Goal: Task Accomplishment & Management: Use online tool/utility

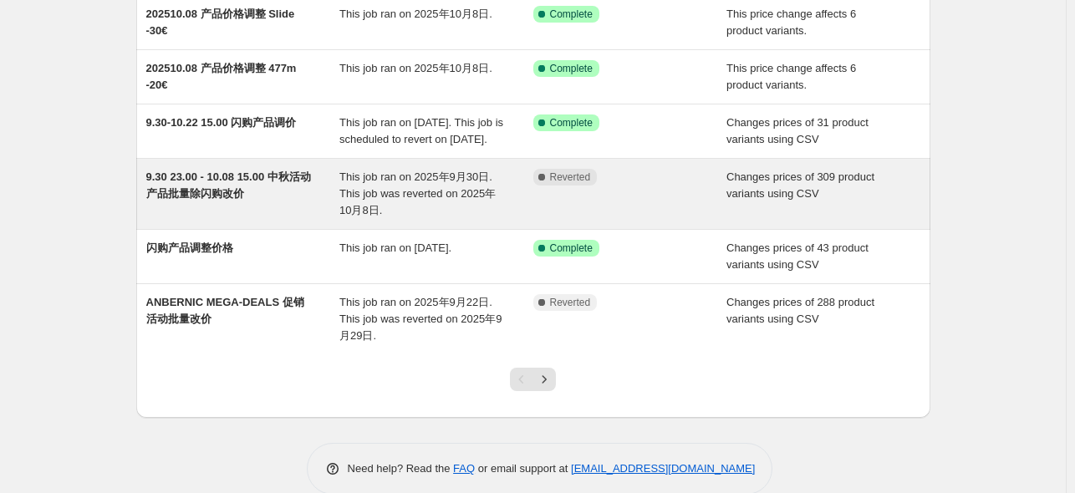
scroll to position [415, 0]
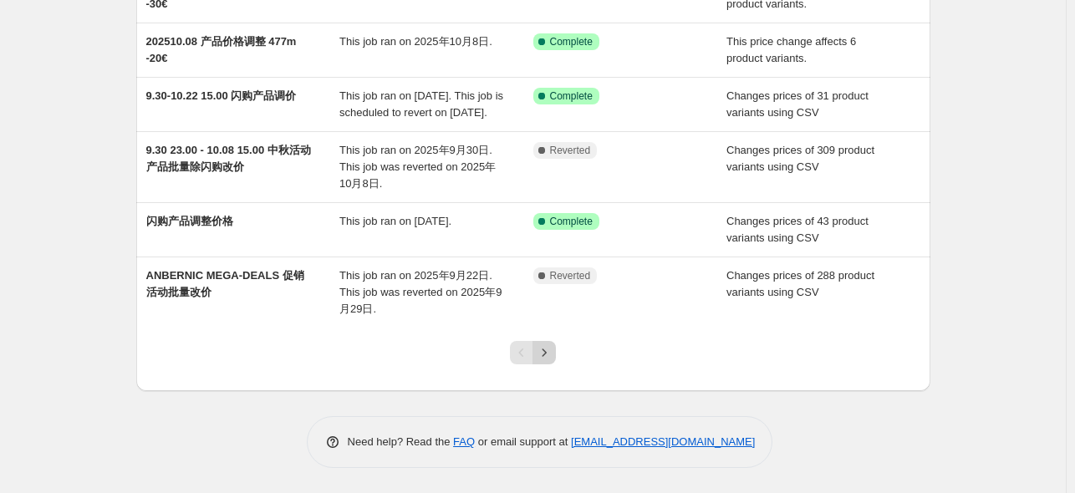
click at [550, 356] on icon "Next" at bounding box center [544, 352] width 17 height 17
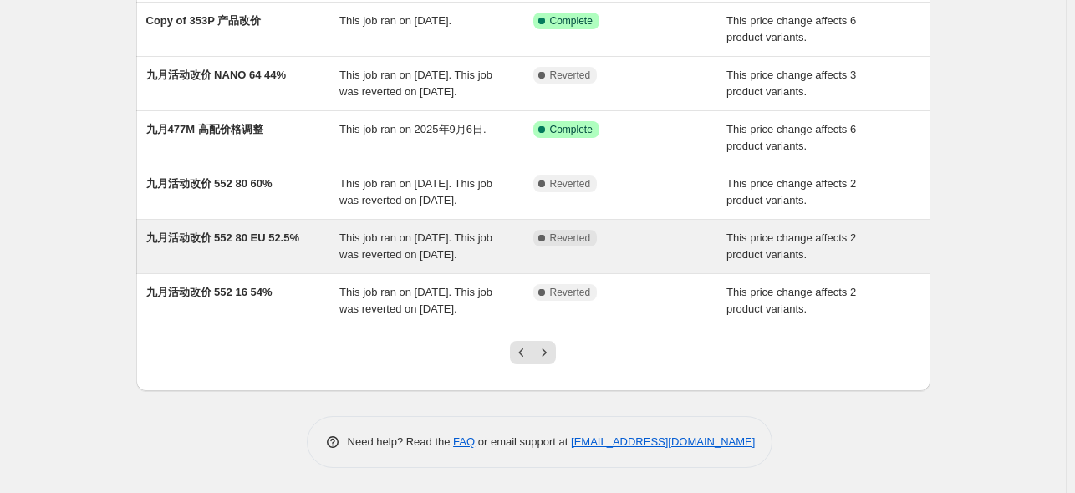
scroll to position [431, 0]
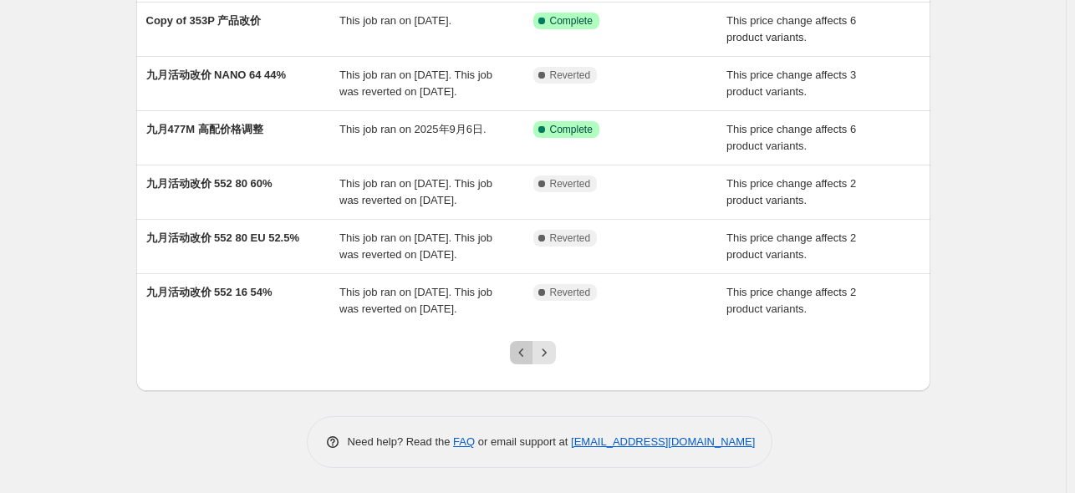
click at [522, 359] on icon "Previous" at bounding box center [521, 352] width 17 height 17
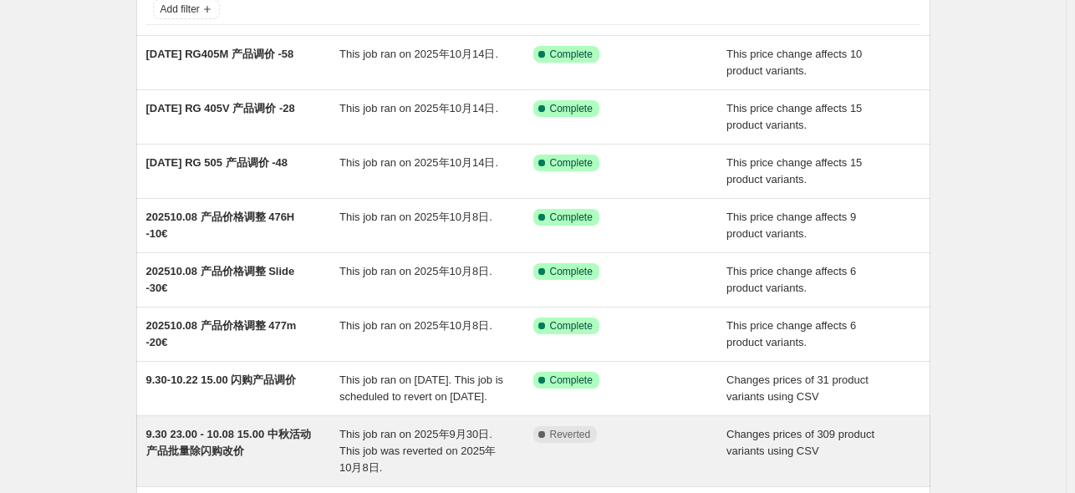
scroll to position [415, 0]
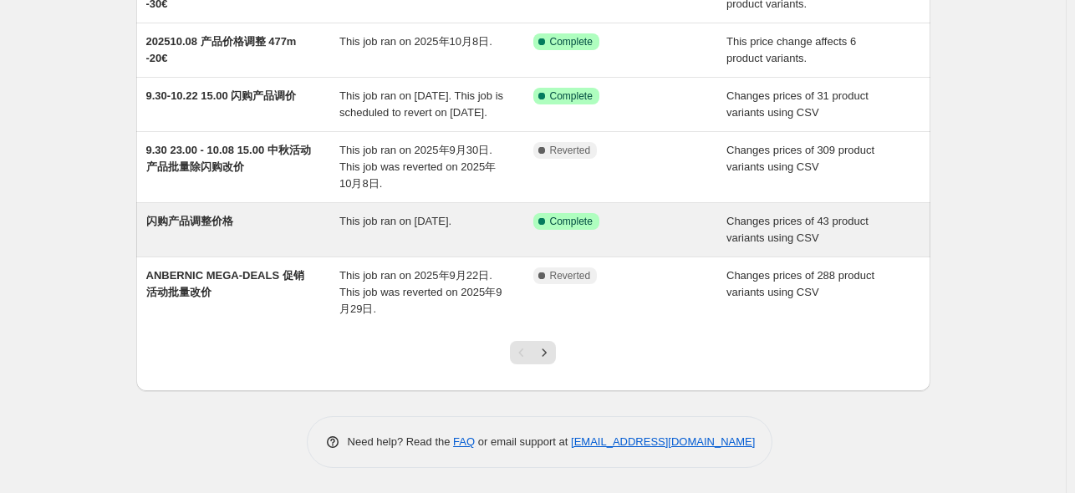
click at [196, 217] on span "闪购产品调整价格" at bounding box center [189, 221] width 87 height 13
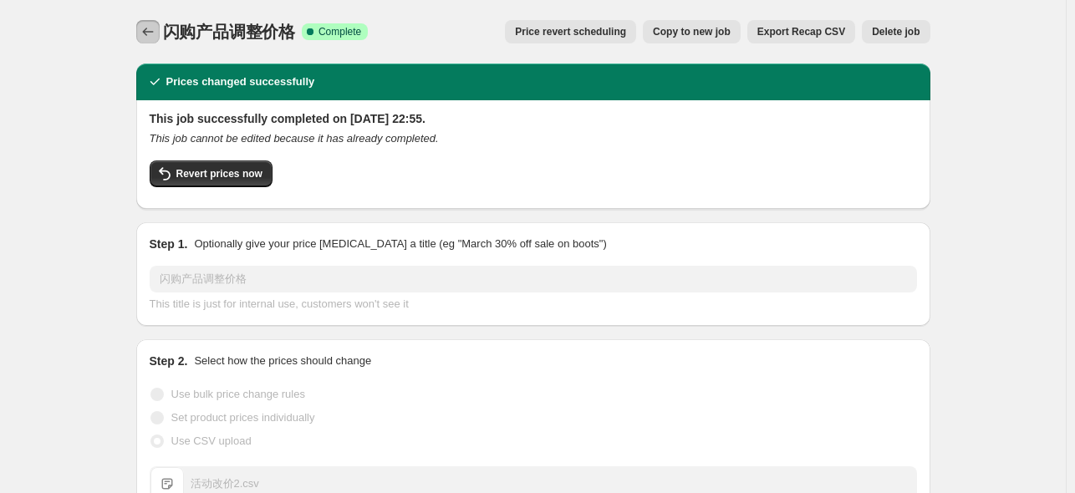
click at [147, 33] on icon "Price change jobs" at bounding box center [148, 31] width 17 height 17
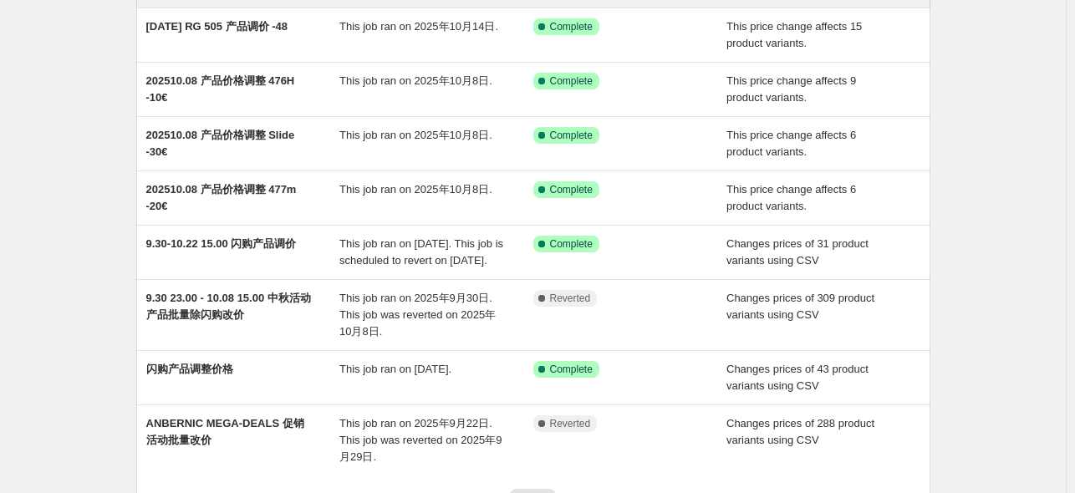
scroll to position [415, 0]
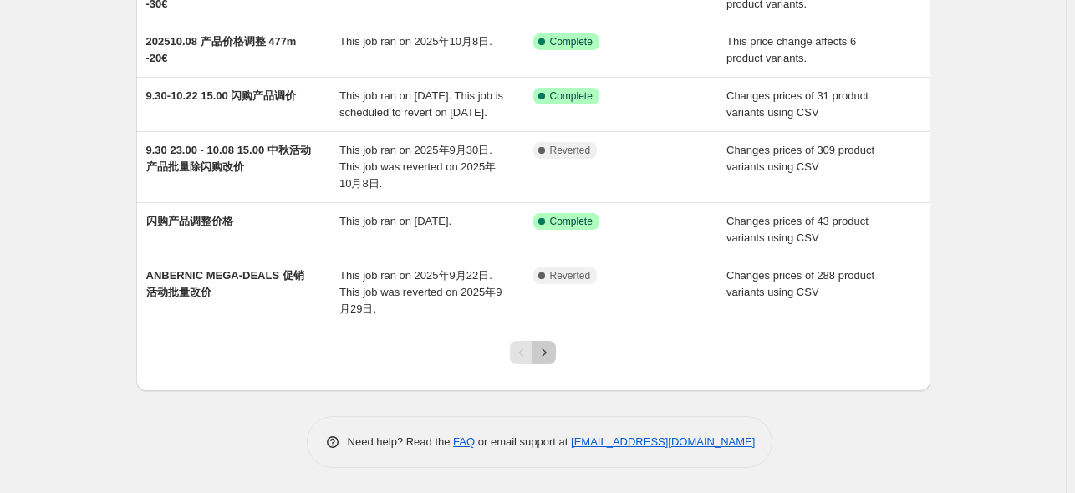
click at [543, 344] on button "Next" at bounding box center [544, 352] width 23 height 23
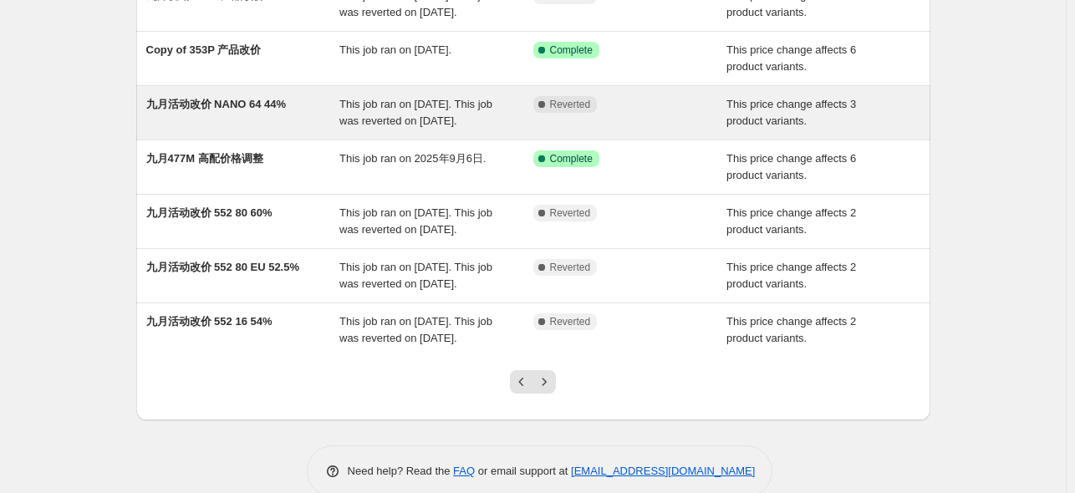
scroll to position [431, 0]
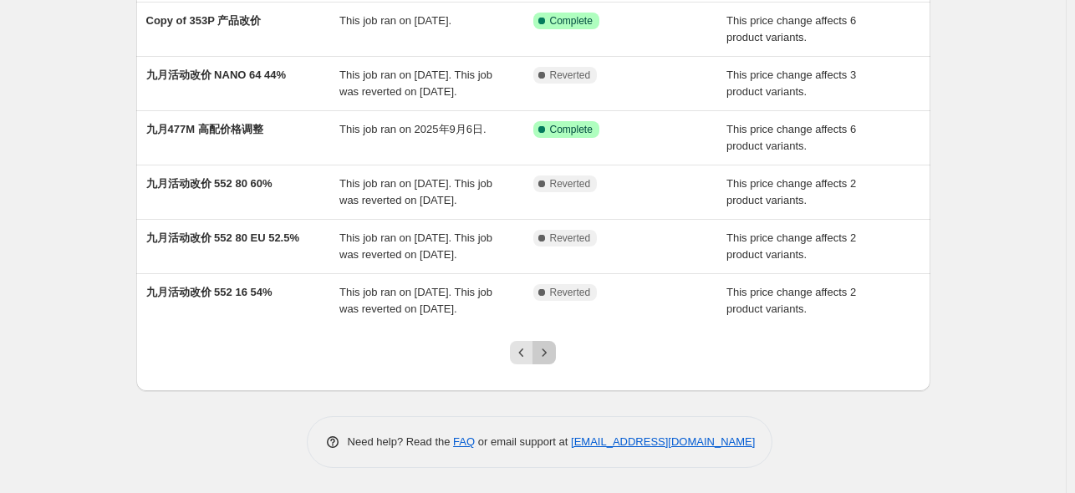
click at [556, 351] on button "Next" at bounding box center [544, 352] width 23 height 23
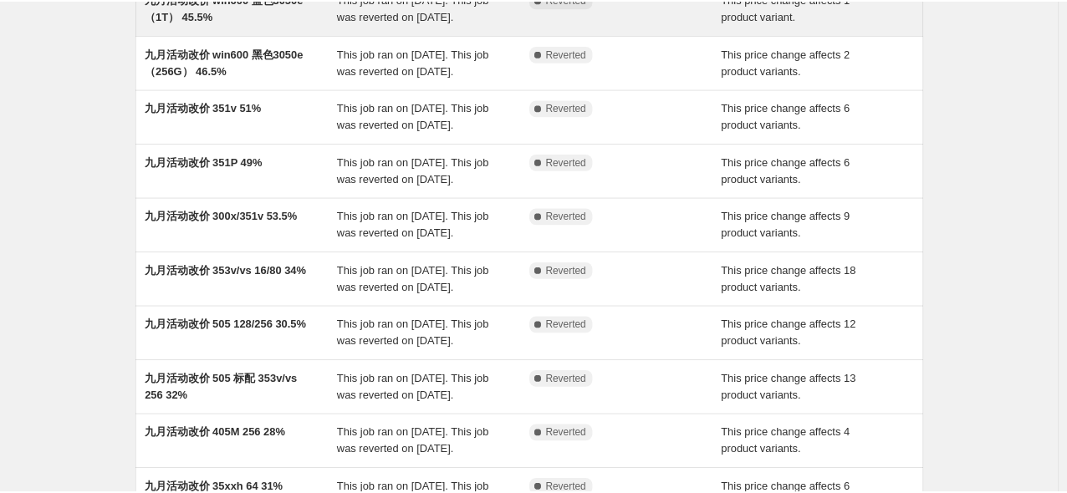
scroll to position [0, 0]
